Goal: Information Seeking & Learning: Learn about a topic

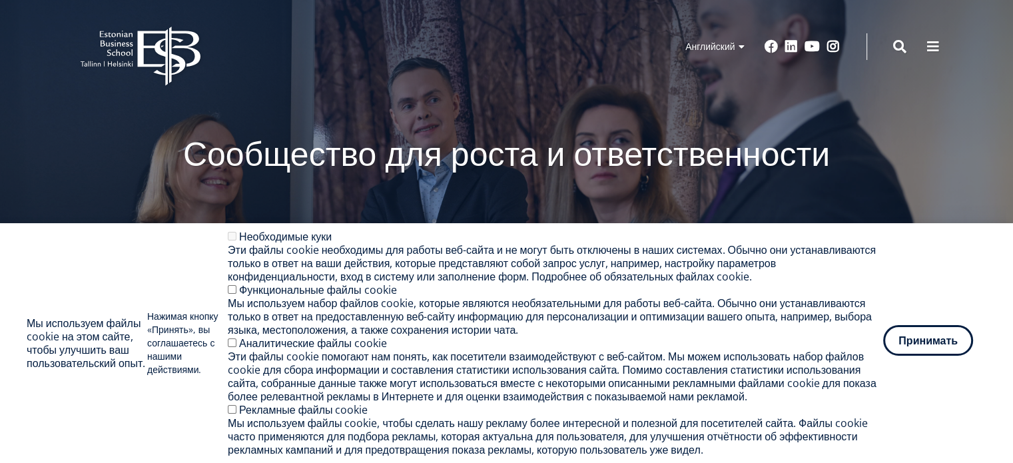
click at [956, 340] on font "Принимать" at bounding box center [927, 340] width 59 height 15
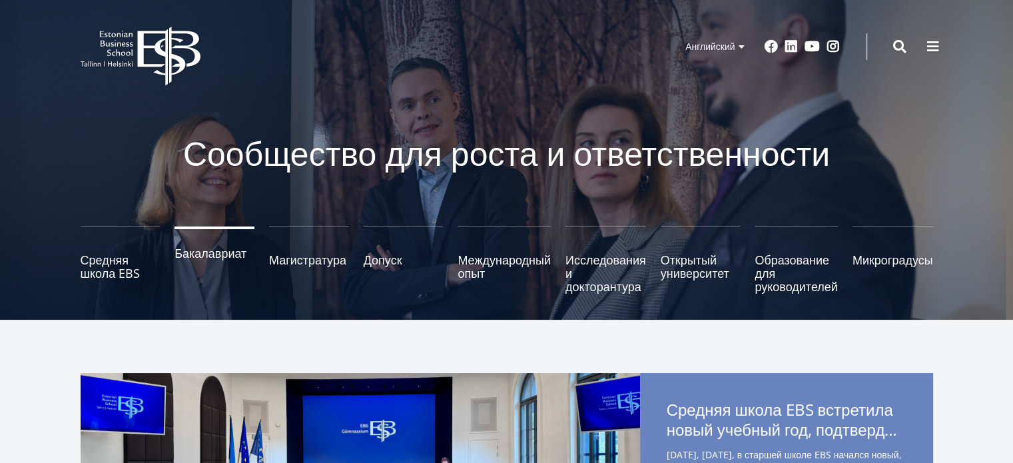
click at [209, 256] on font "Бакалавриат" at bounding box center [210, 253] width 72 height 16
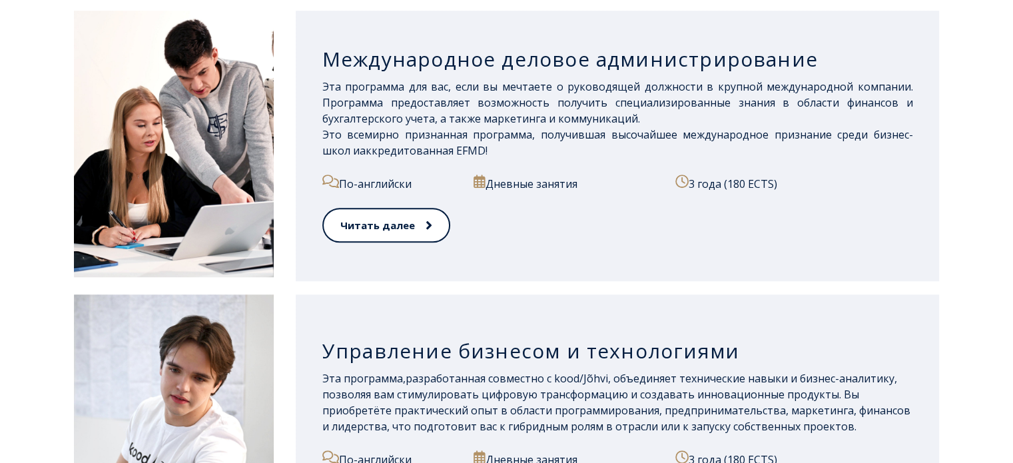
scroll to position [1020, 0]
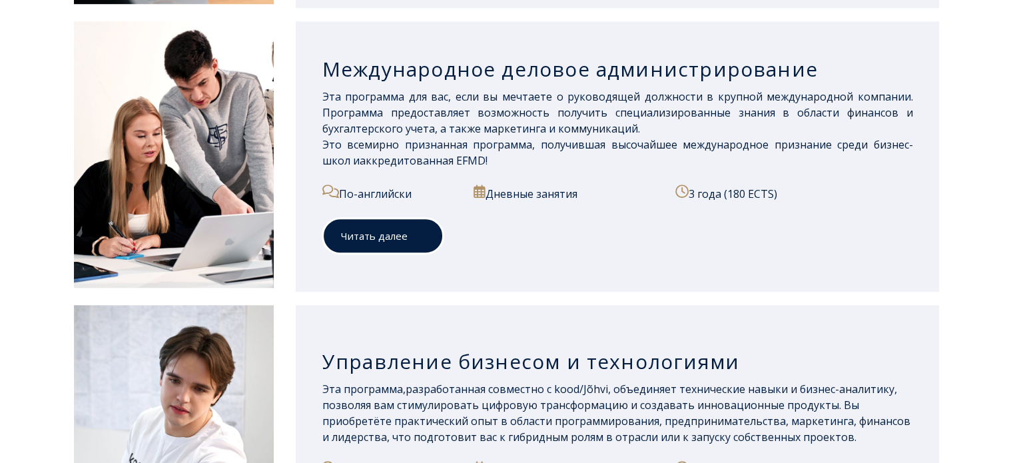
click at [420, 236] on icon at bounding box center [421, 236] width 5 height 9
